Goal: Find specific page/section: Find specific page/section

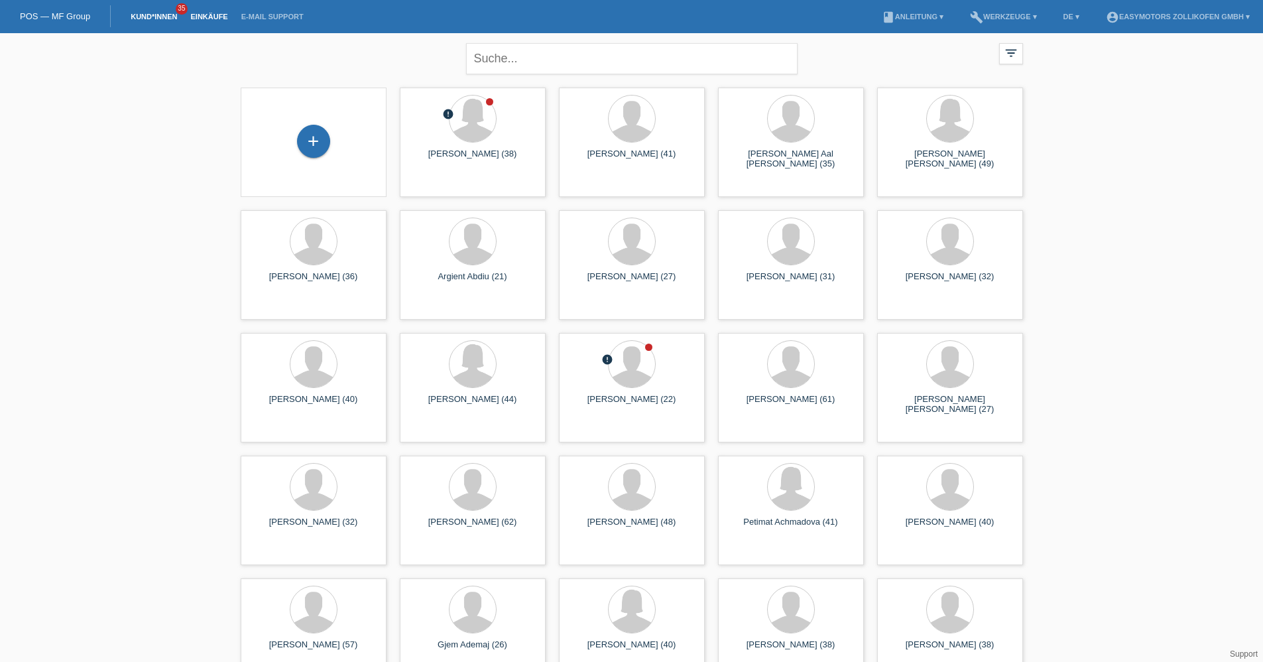
click at [222, 17] on link "Einkäufe" at bounding box center [209, 17] width 50 height 8
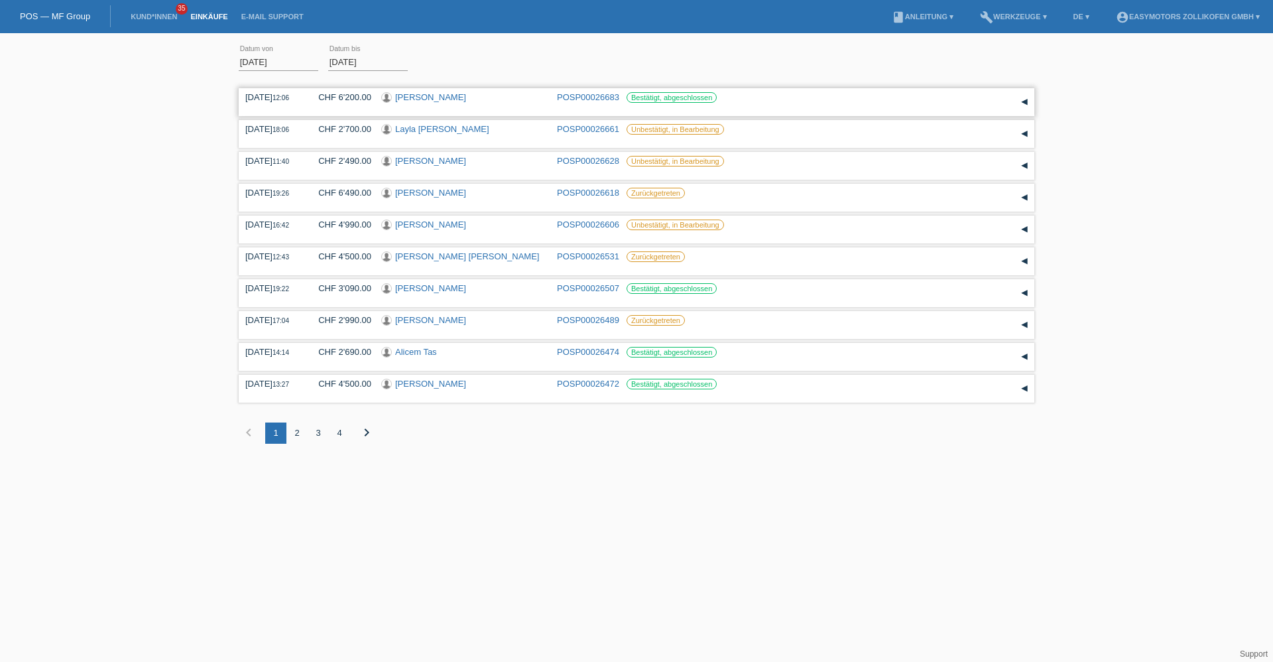
click at [422, 100] on link "[PERSON_NAME]" at bounding box center [430, 97] width 71 height 10
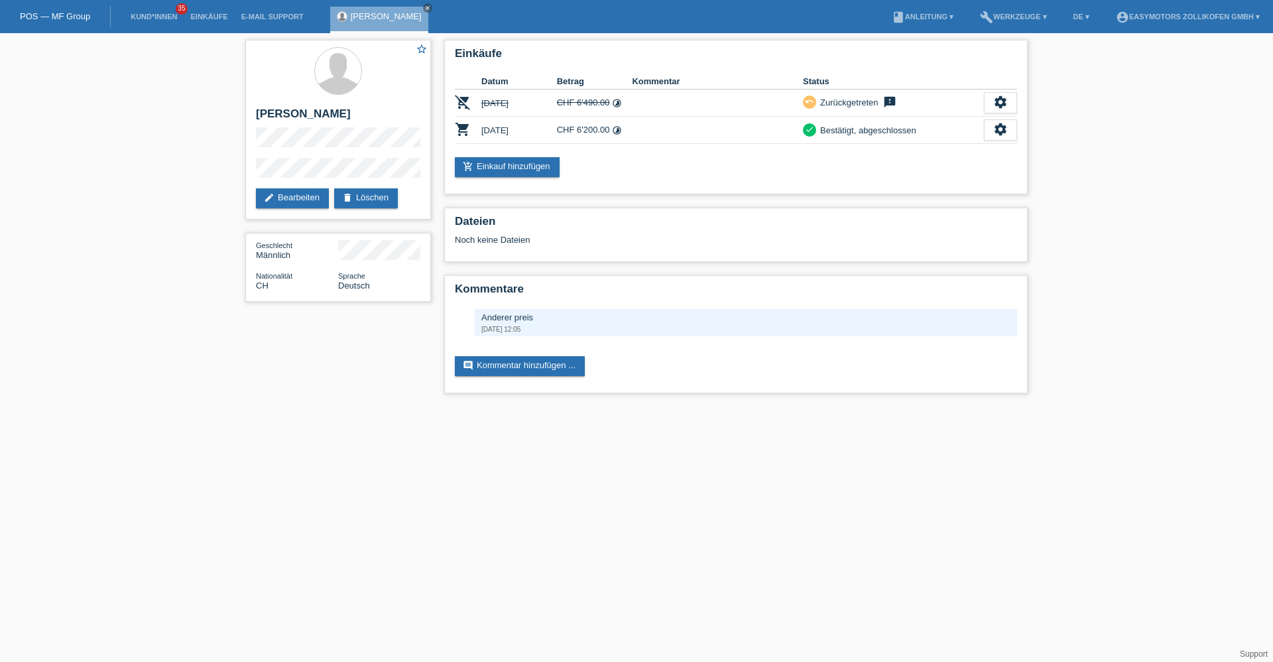
drag, startPoint x: 395, startPoint y: 7, endPoint x: 435, endPoint y: 0, distance: 41.0
click at [424, 7] on icon "close" at bounding box center [427, 8] width 7 height 7
